Goal: Find specific page/section: Find specific page/section

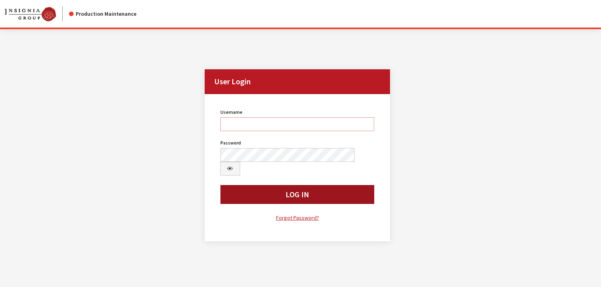
type input "kcallahan"
click at [246, 185] on button "Log In" at bounding box center [297, 194] width 154 height 19
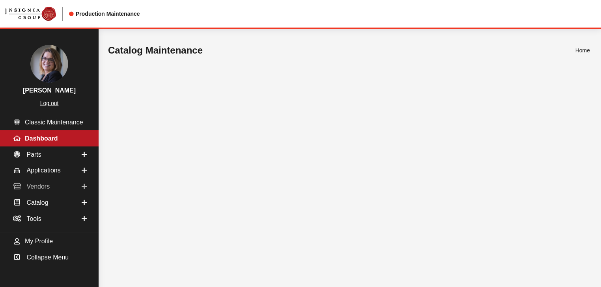
click at [84, 185] on span at bounding box center [84, 187] width 5 height 10
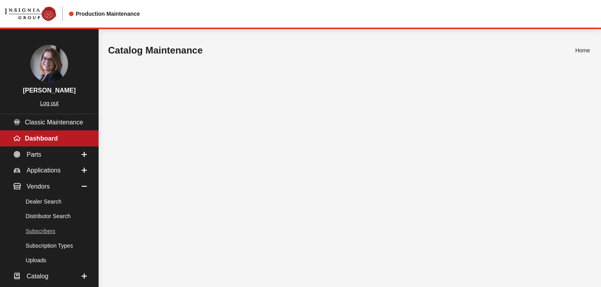
click at [46, 235] on link "Subscribers" at bounding box center [49, 231] width 99 height 15
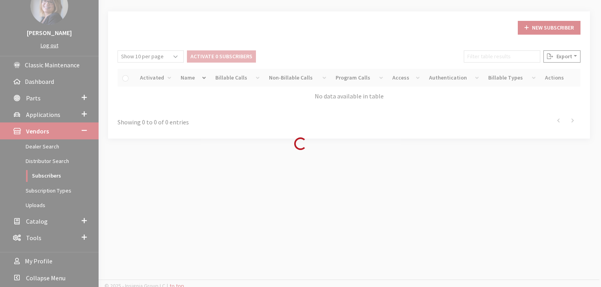
scroll to position [62, 0]
